Goal: Task Accomplishment & Management: Manage account settings

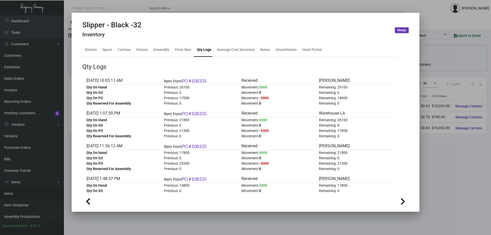
scroll to position [307, 0]
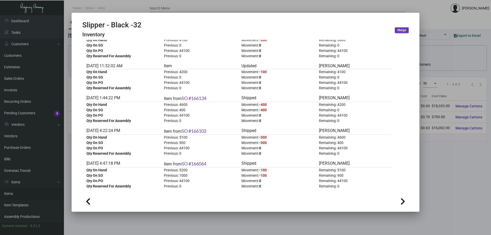
click at [126, 7] on div at bounding box center [245, 117] width 491 height 235
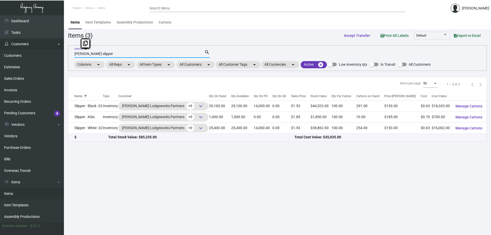
drag, startPoint x: 112, startPoint y: 55, endPoint x: 29, endPoint y: 42, distance: 83.8
click at [29, 42] on div "Dashboard Dashboard Tasks Customers Customers Estimates Sales Orders Invoices R…" at bounding box center [245, 125] width 491 height 220
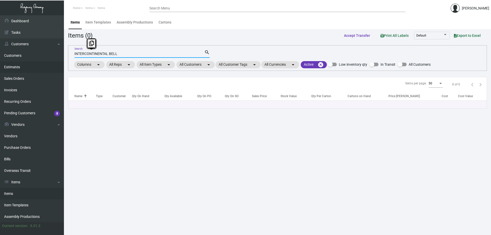
drag, startPoint x: 107, startPoint y: 54, endPoint x: 19, endPoint y: 69, distance: 90.1
click at [19, 69] on div "Dashboard Dashboard Tasks Customers Customers Estimates Sales Orders Invoices R…" at bounding box center [245, 125] width 491 height 220
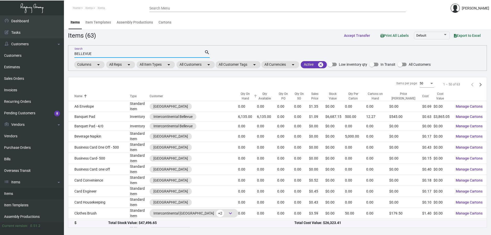
type input "BELLEVUE"
click at [241, 93] on div "Qty On Hand" at bounding box center [245, 96] width 14 height 9
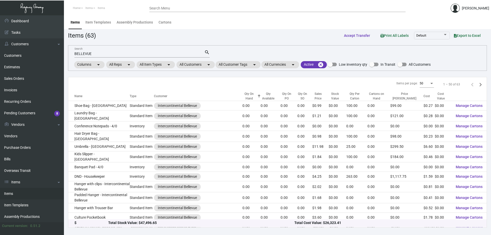
click at [241, 93] on th "Customer" at bounding box center [198, 96] width 88 height 9
click at [252, 96] on div "Qty On Hand" at bounding box center [248, 96] width 13 height 9
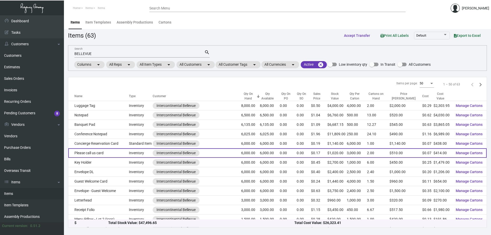
click at [96, 152] on td "Please call us card" at bounding box center [98, 152] width 61 height 9
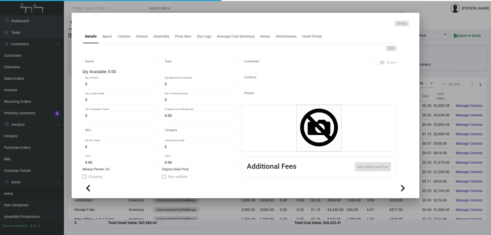
type input "Please call us card"
type input "Inventory"
type input "6,000"
type input "$ 0.069"
type input "INTBELL-Postcard-55-INV"
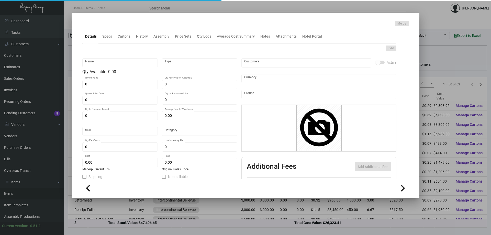
type input "Standard"
type input "3,000"
type input "$ 0.069"
type input "$ 0.17"
checkbox input "true"
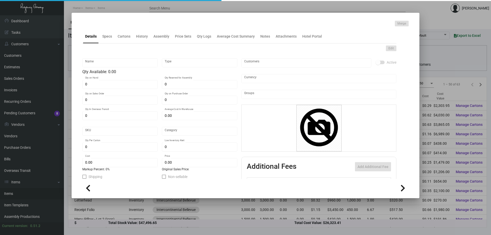
type input "United States Dollar $"
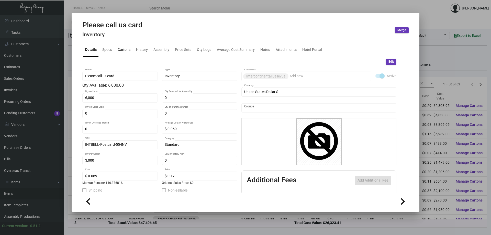
click at [126, 47] on div "Cartons" at bounding box center [124, 50] width 17 height 12
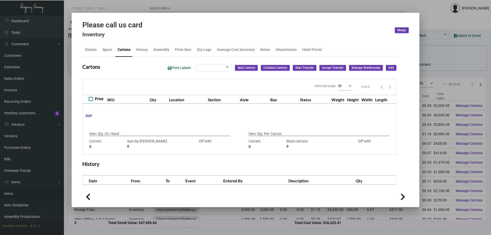
type input "6,000"
type input "6000"
type input "0"
type input "3,000"
type input "3000"
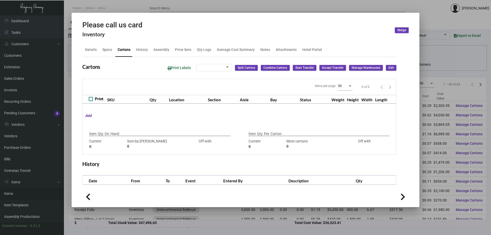
type input "0"
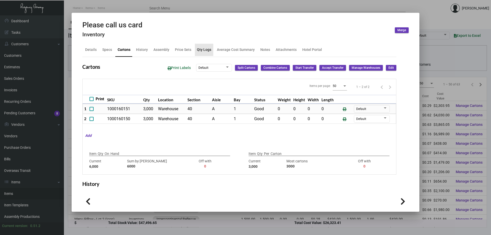
click at [201, 50] on div "Qty Logs" at bounding box center [204, 49] width 14 height 5
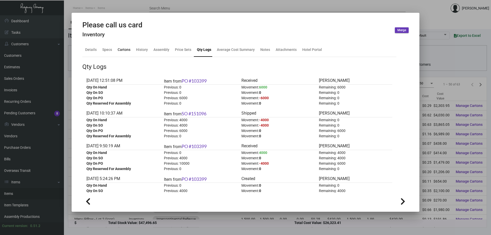
click at [122, 48] on div "Cartons" at bounding box center [124, 49] width 13 height 5
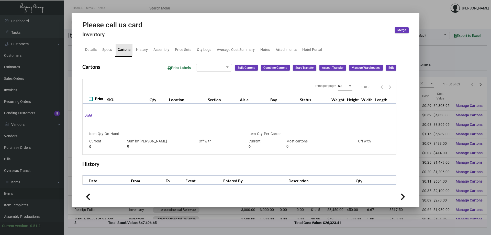
type input "6,000"
type input "6000"
type input "0"
type input "3,000"
type input "3000"
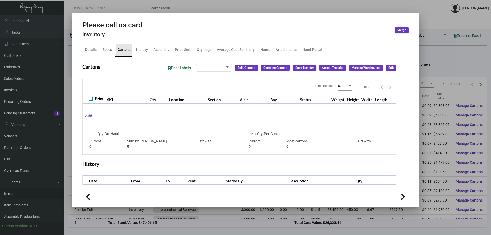
type input "0"
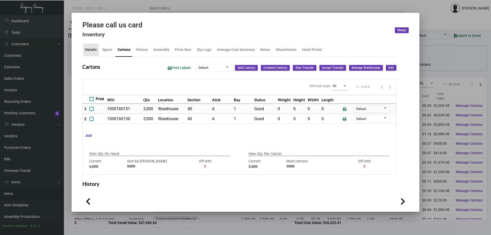
click at [93, 49] on div "Details" at bounding box center [91, 49] width 12 height 5
